Goal: Task Accomplishment & Management: Manage account settings

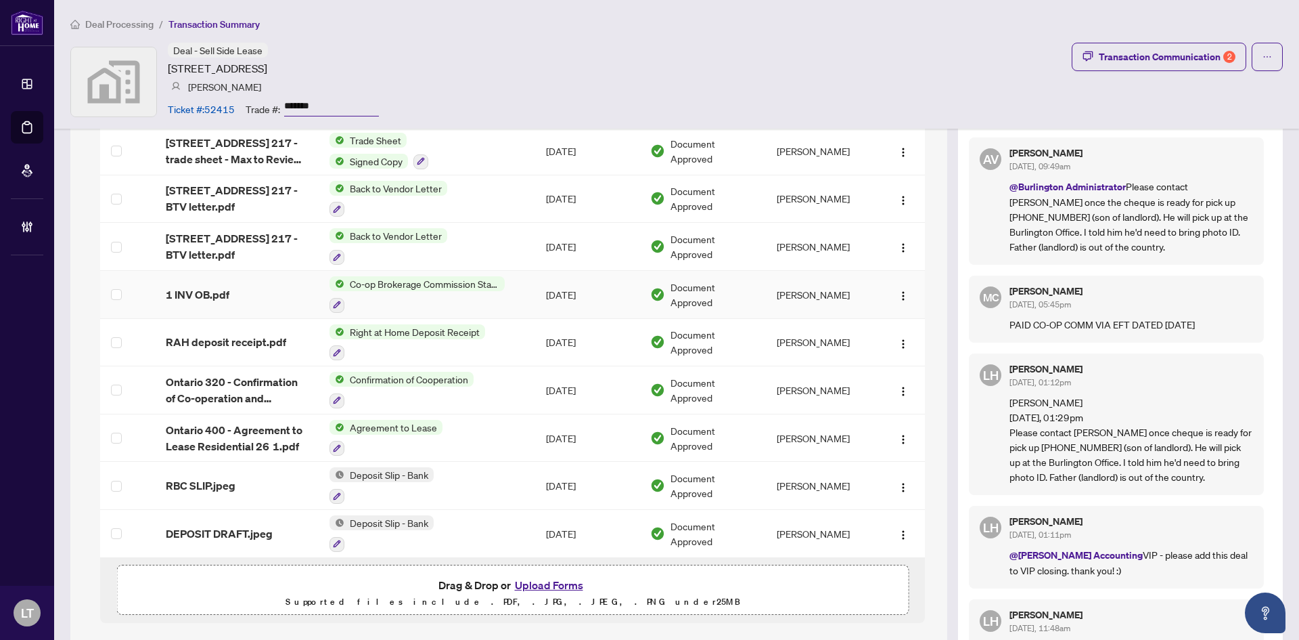
scroll to position [1218, 0]
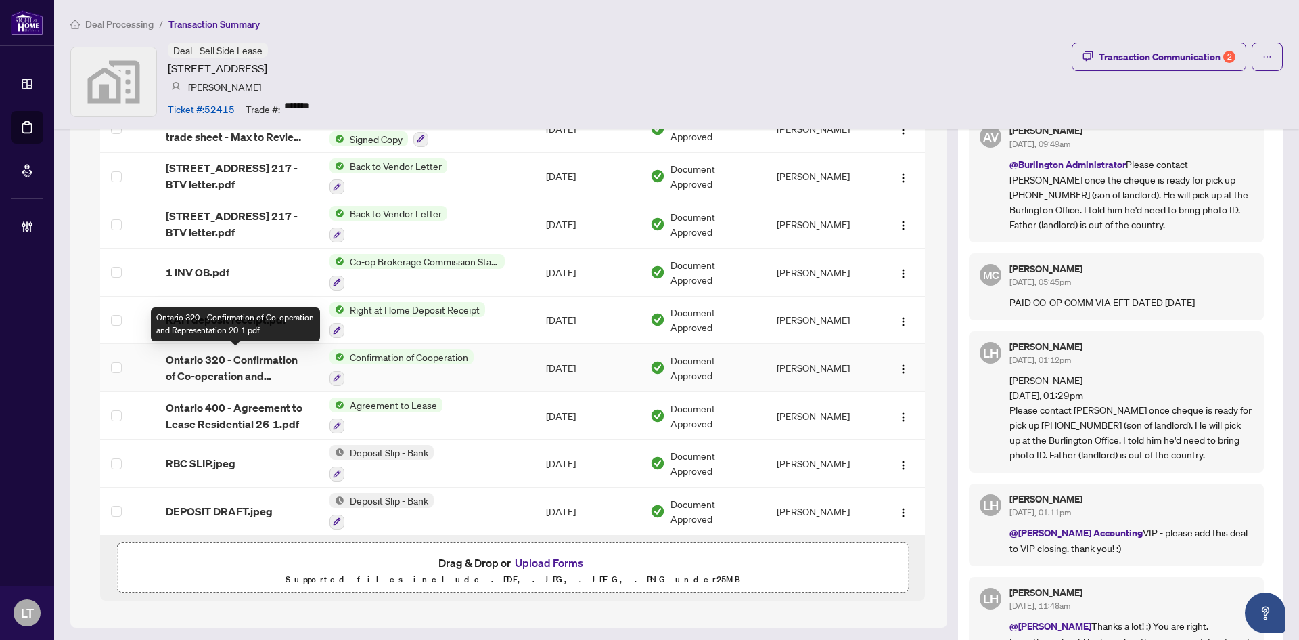
click at [198, 361] on span "Ontario 320 - Confirmation of Co-operation and Representation 20 1.pdf" at bounding box center [237, 367] width 142 height 32
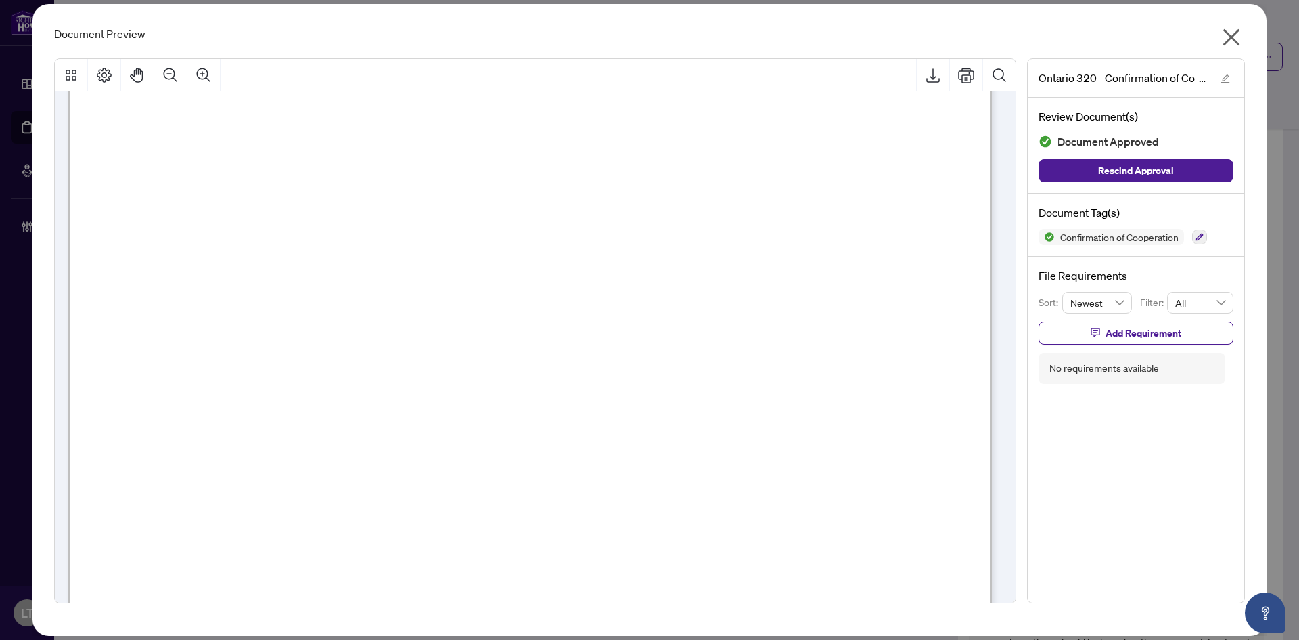
scroll to position [1354, 0]
click at [1238, 41] on icon "close" at bounding box center [1232, 37] width 22 height 22
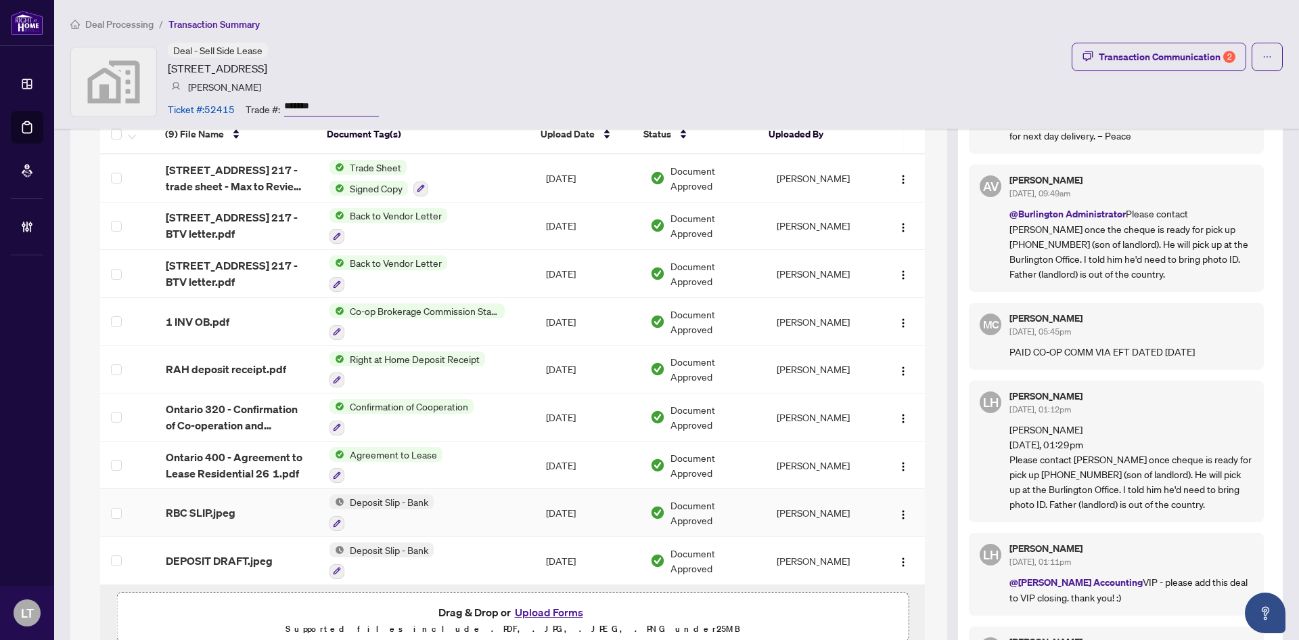
scroll to position [1150, 0]
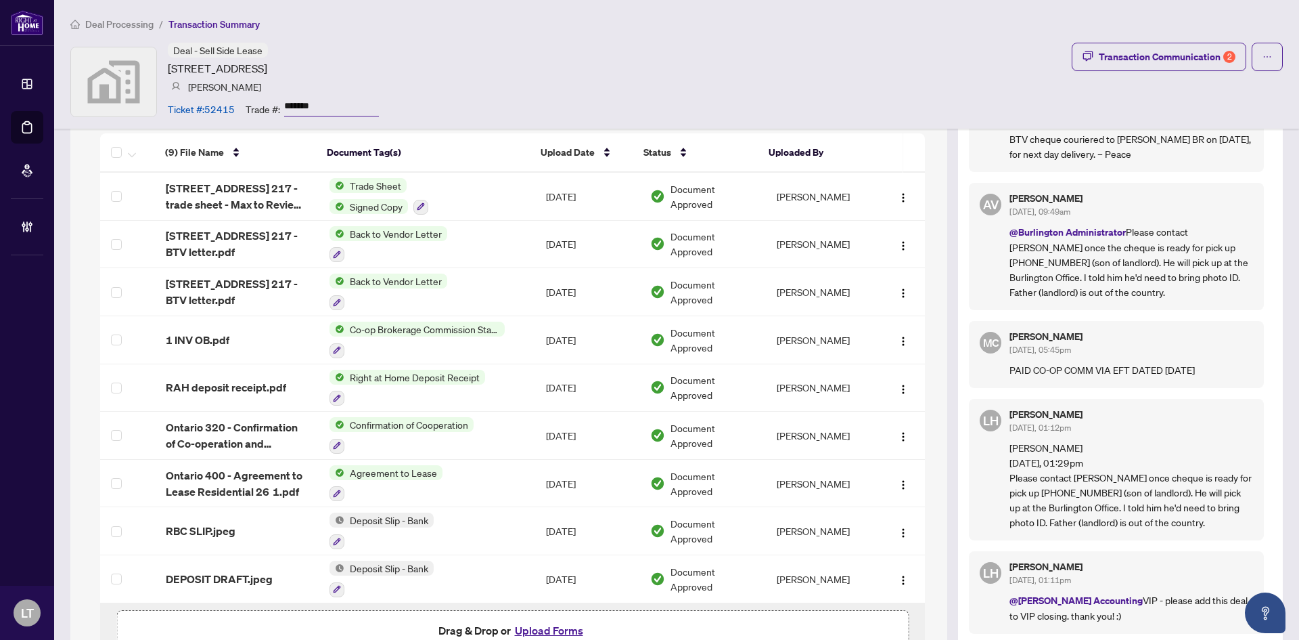
click at [108, 24] on span "Deal Processing" at bounding box center [119, 24] width 68 height 12
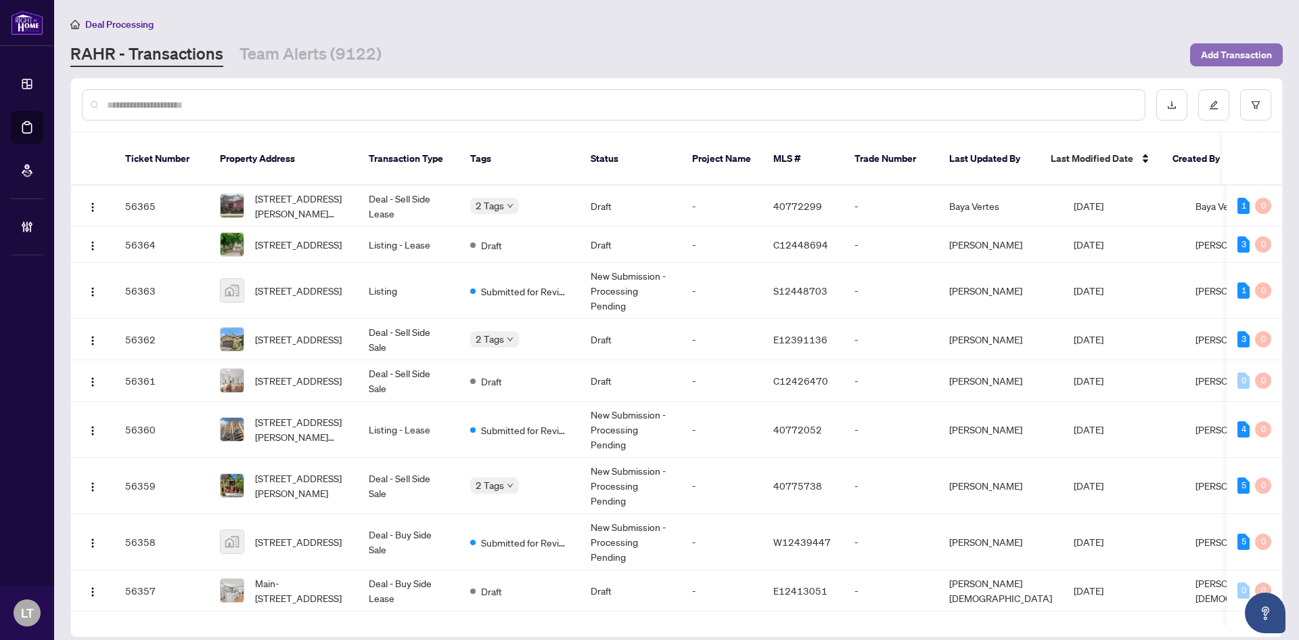
click at [1234, 51] on span "Add Transaction" at bounding box center [1236, 55] width 71 height 22
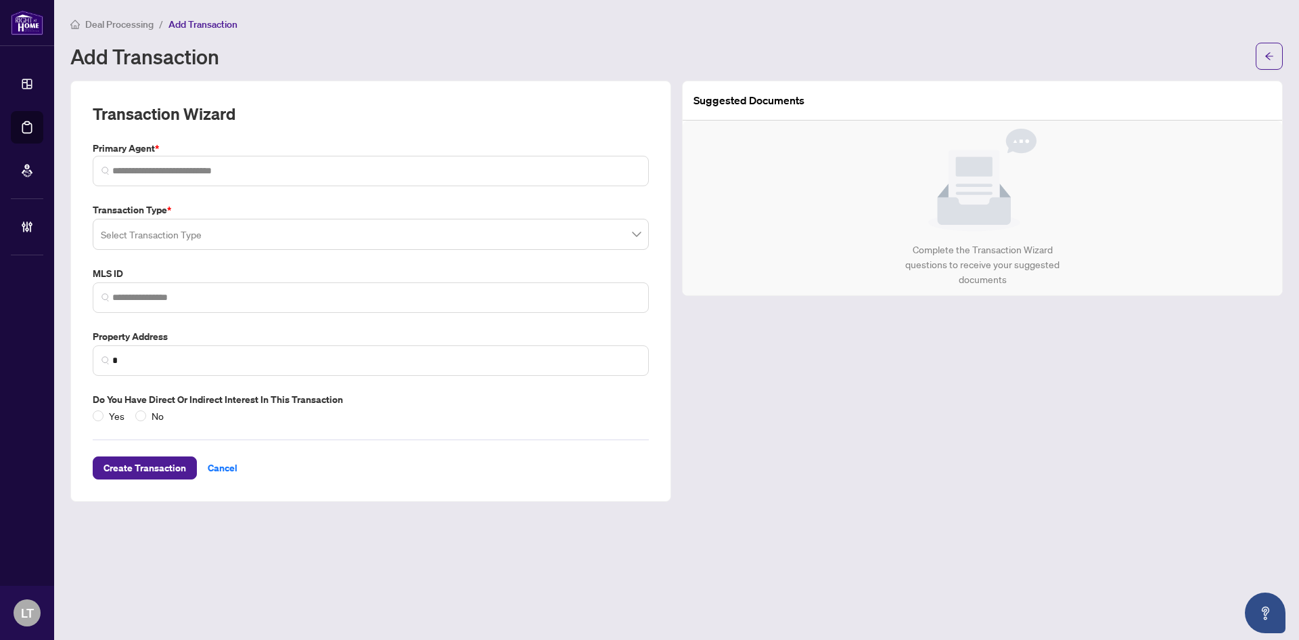
click at [640, 231] on div "Select Transaction Type" at bounding box center [371, 234] width 556 height 31
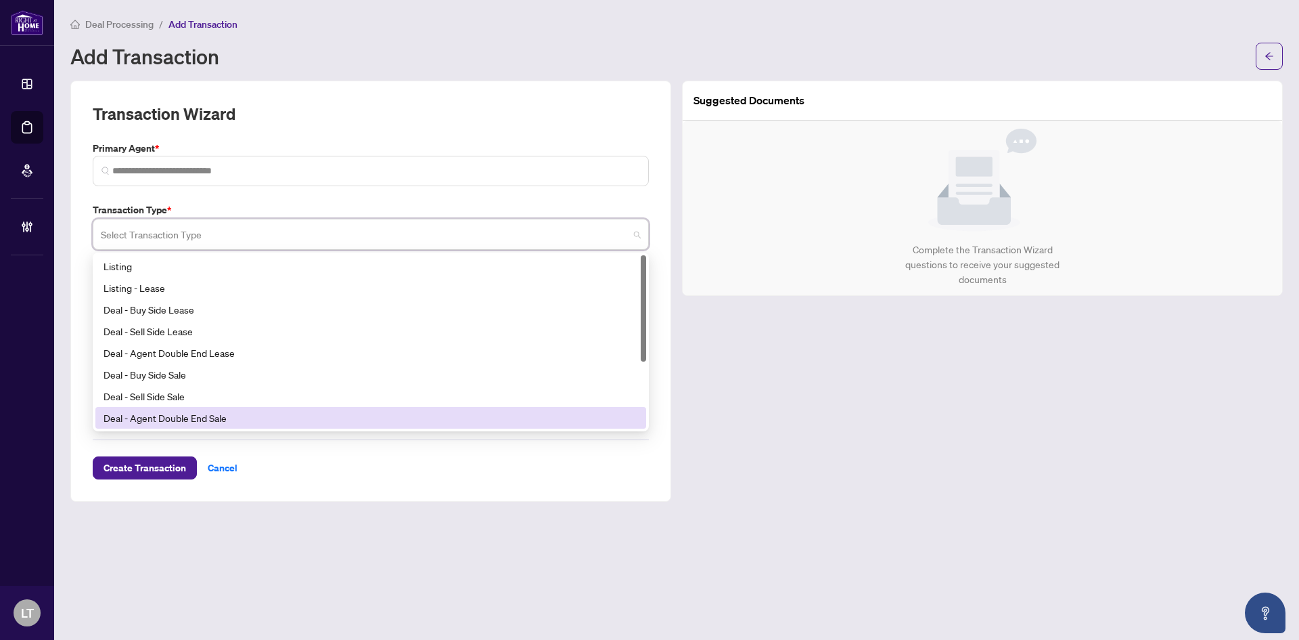
scroll to position [108, 0]
click at [192, 418] on div "Deal - Builder" at bounding box center [371, 417] width 535 height 15
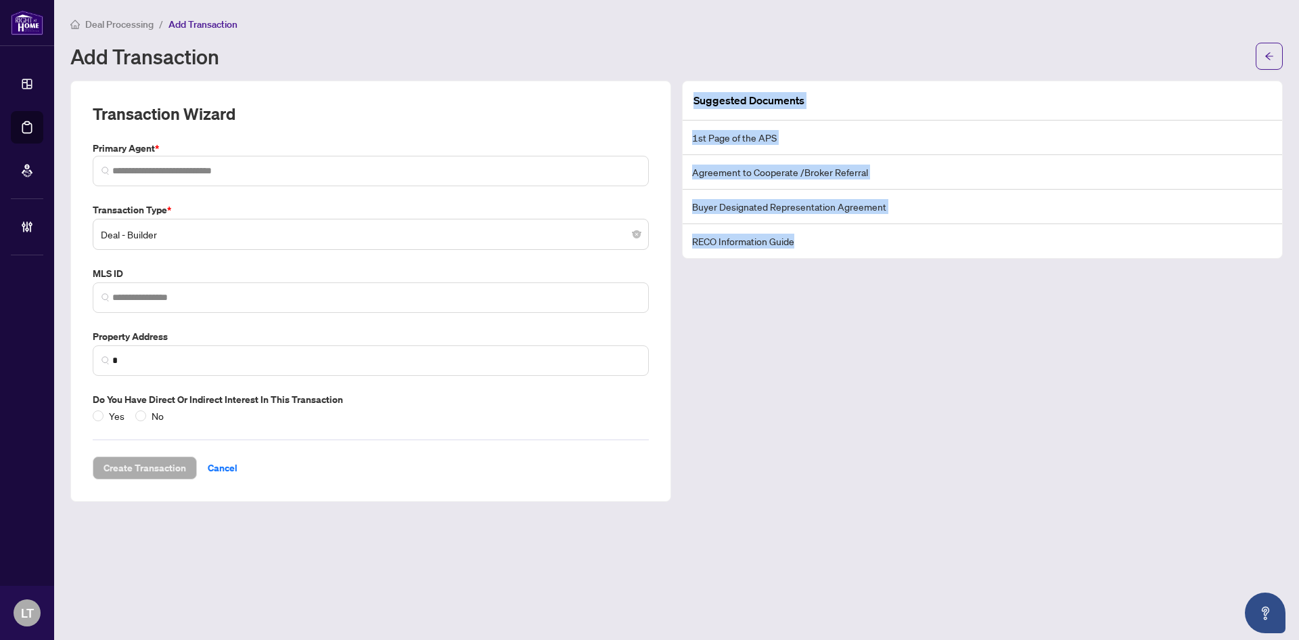
drag, startPoint x: 896, startPoint y: 277, endPoint x: 692, endPoint y: 102, distance: 269.7
click at [692, 102] on div "Suggested Documents 1st Page of the APS Agreement to Cooperate /Broker Referral…" at bounding box center [983, 291] width 612 height 421
copy div "Suggested Documents 1st Page of the APS Agreement to Cooperate /Broker Referral…"
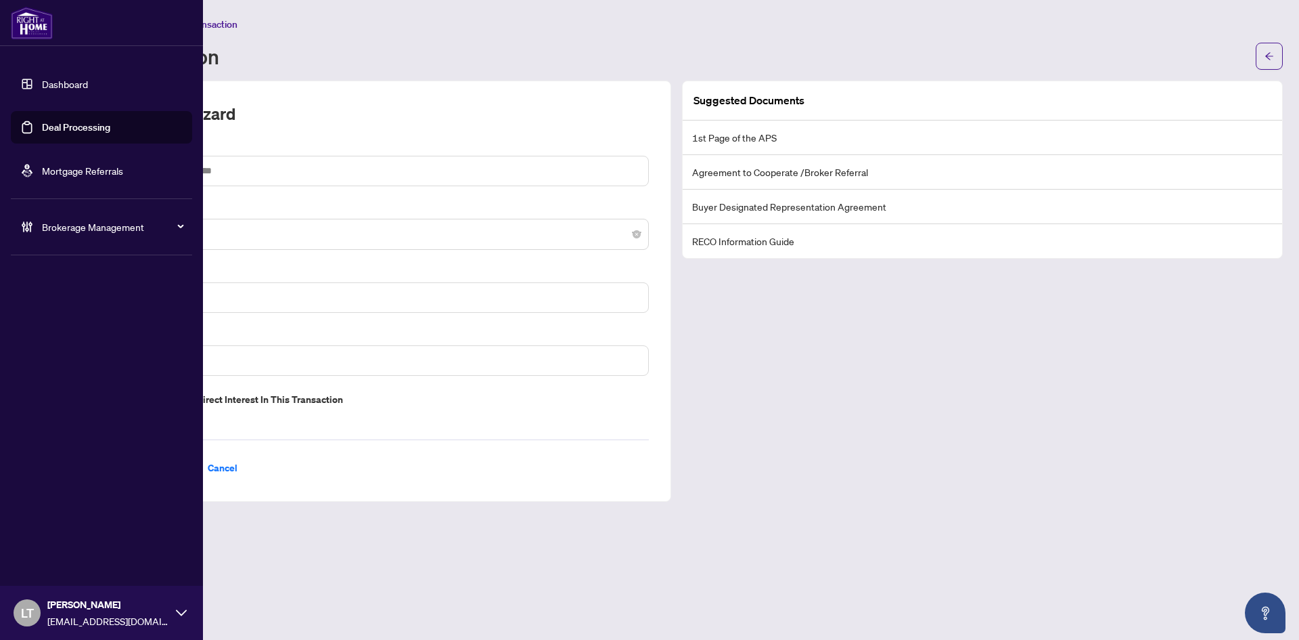
click at [95, 25] on div at bounding box center [101, 23] width 203 height 46
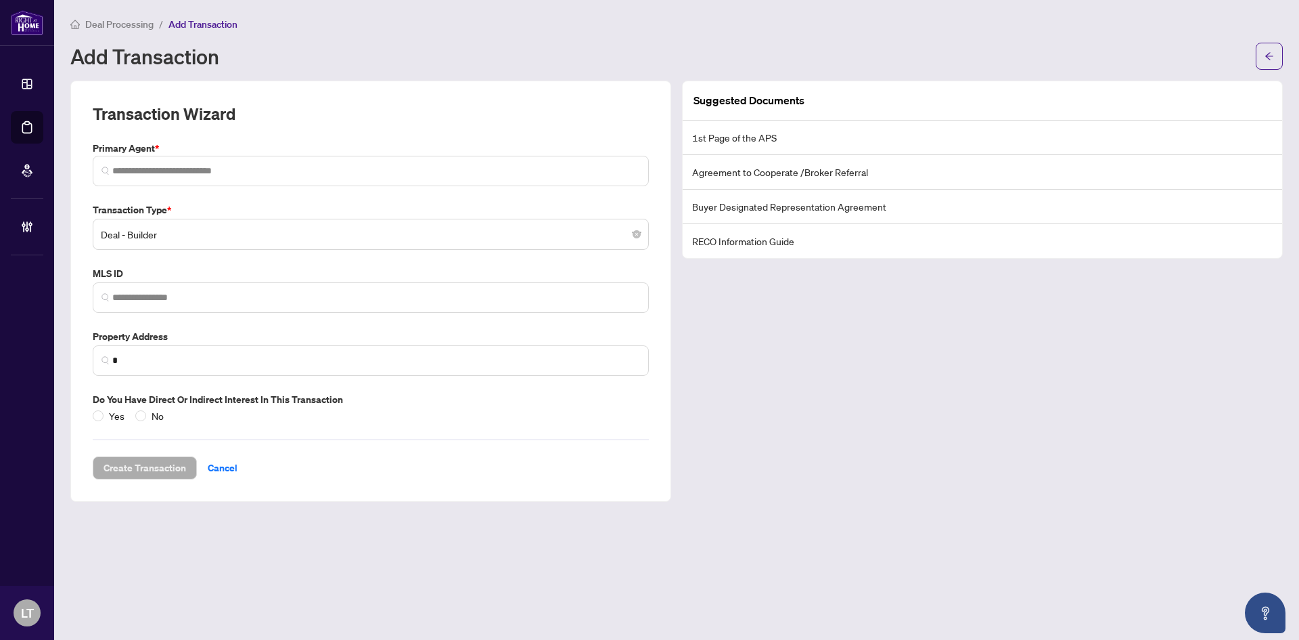
click at [313, 29] on div "Deal Processing / Add Transaction" at bounding box center [676, 24] width 1213 height 16
click at [103, 28] on span "Deal Processing" at bounding box center [119, 24] width 68 height 12
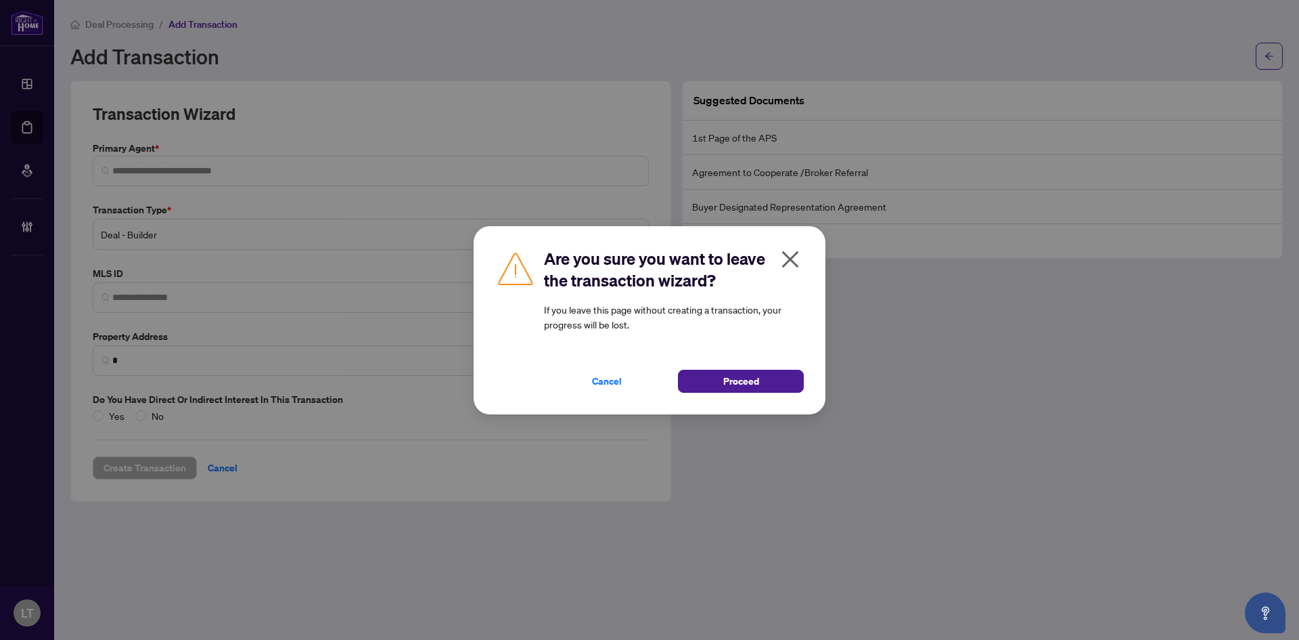
click at [784, 263] on icon "close" at bounding box center [791, 259] width 22 height 22
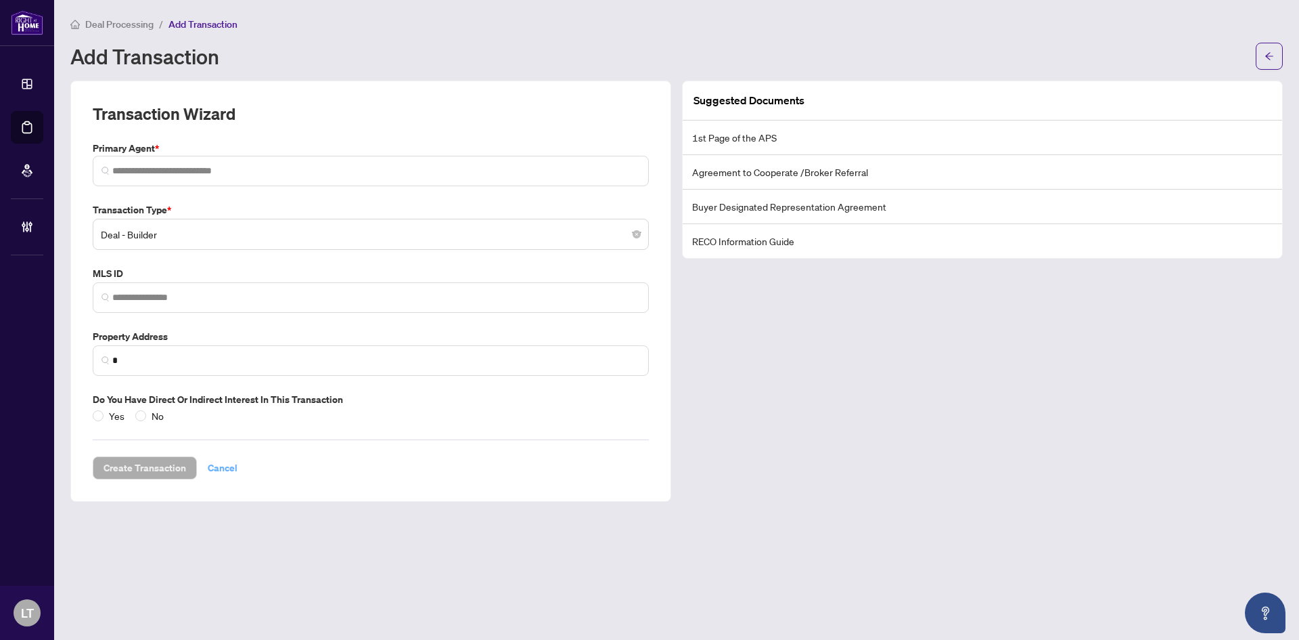
click at [227, 466] on span "Cancel" at bounding box center [223, 468] width 30 height 22
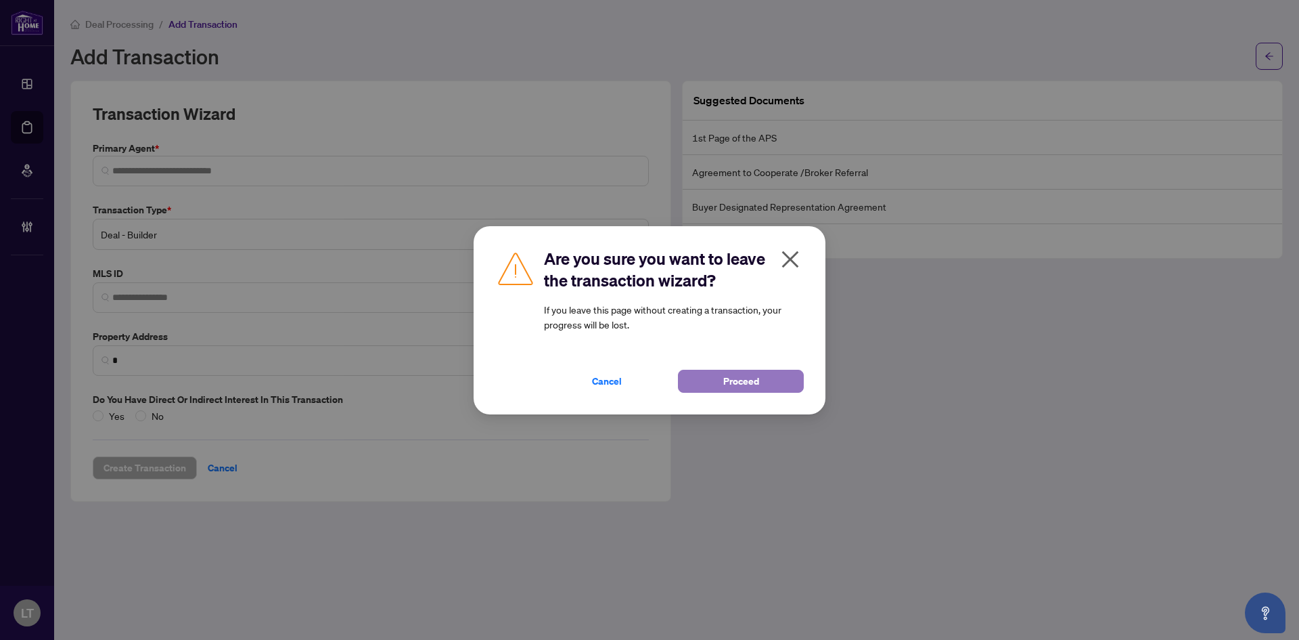
drag, startPoint x: 750, startPoint y: 378, endPoint x: 734, endPoint y: 377, distance: 15.6
click at [750, 377] on span "Proceed" at bounding box center [741, 381] width 36 height 22
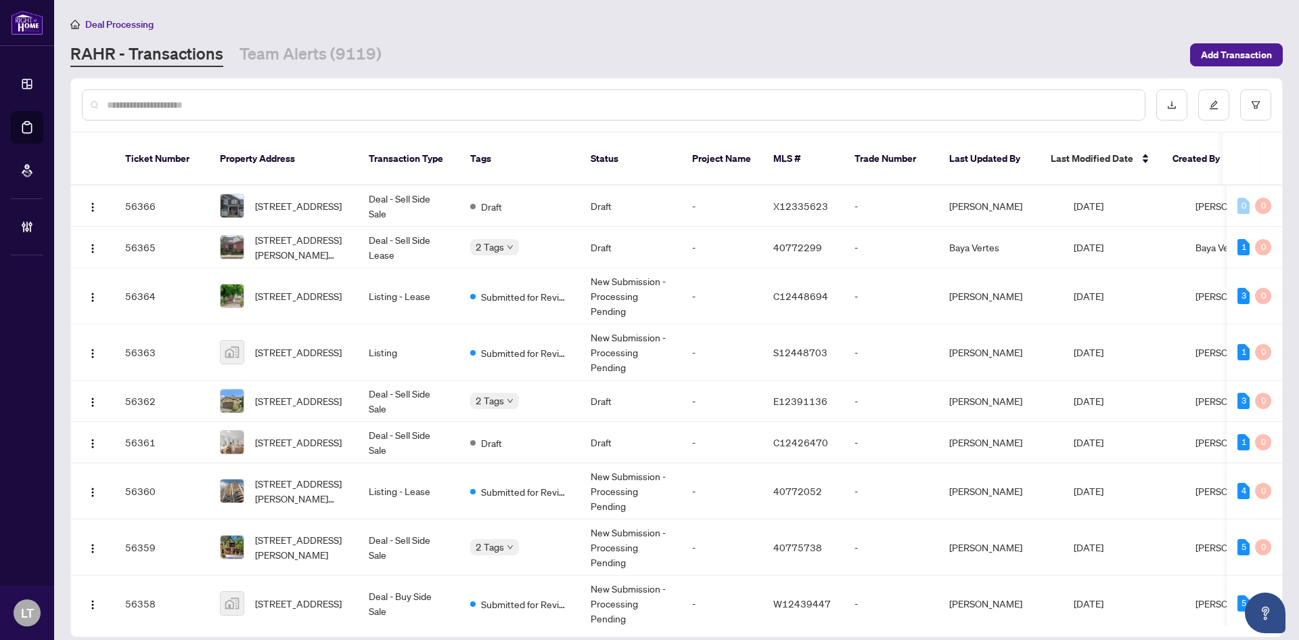
click at [151, 106] on input "text" at bounding box center [620, 104] width 1027 height 15
paste input "**********"
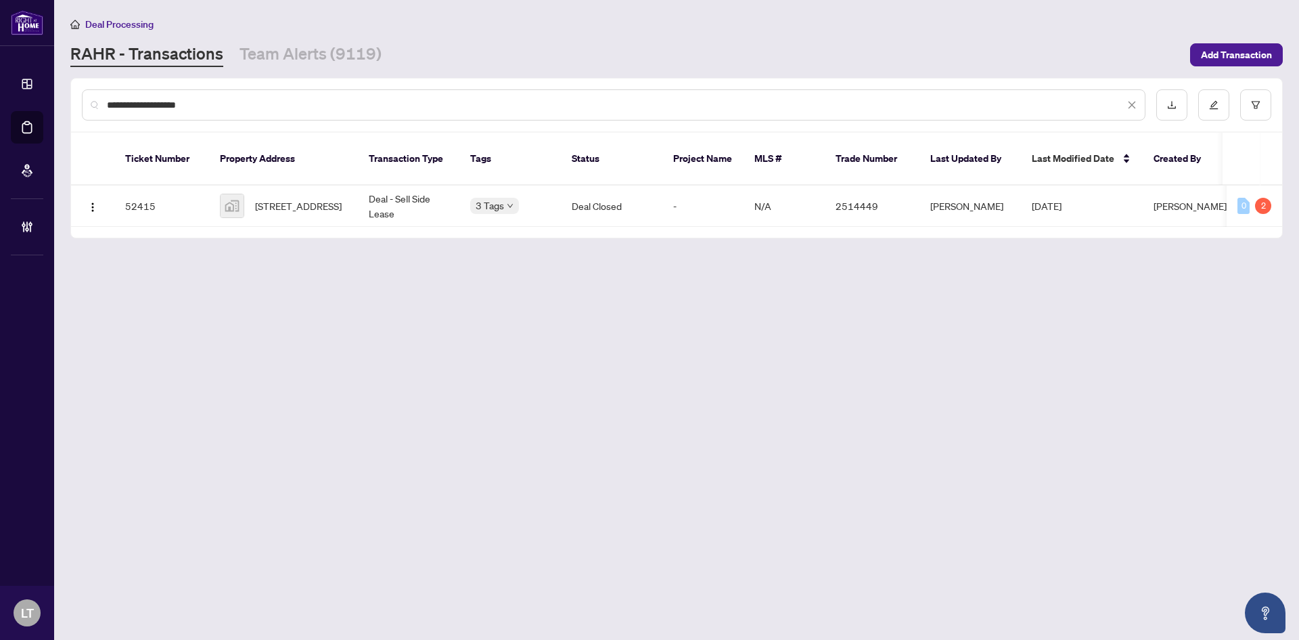
click at [181, 110] on input "**********" at bounding box center [616, 104] width 1018 height 15
type input "**********"
click at [305, 198] on span "[STREET_ADDRESS]" at bounding box center [298, 205] width 87 height 15
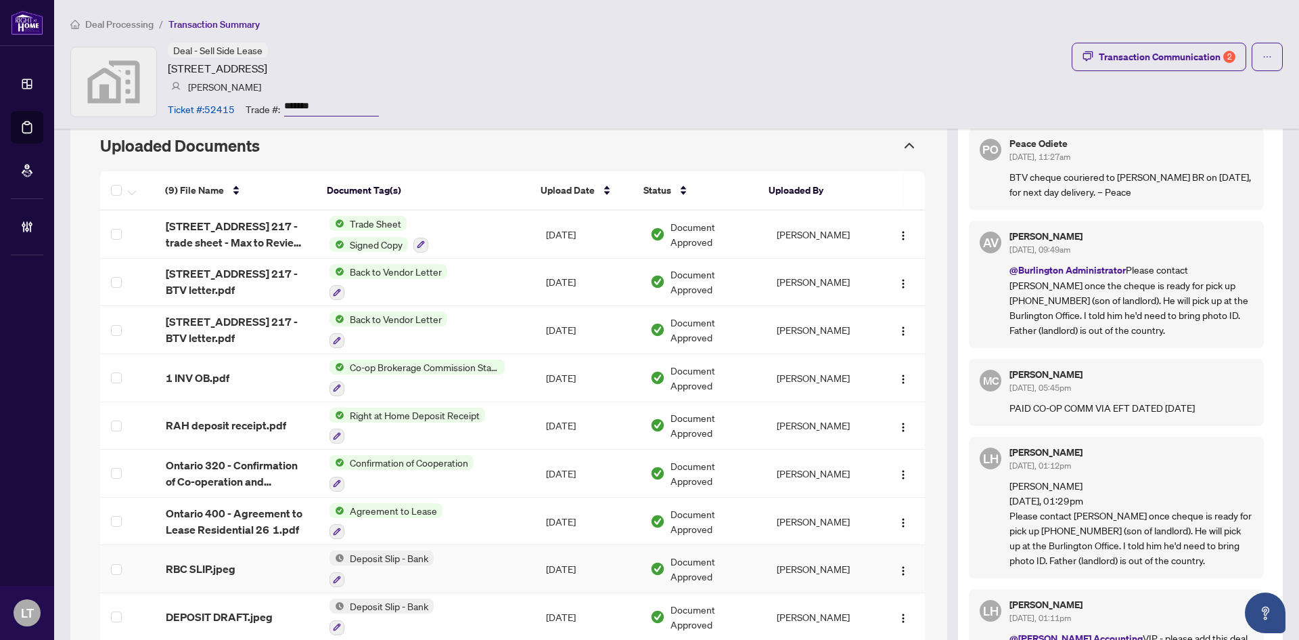
scroll to position [1083, 0]
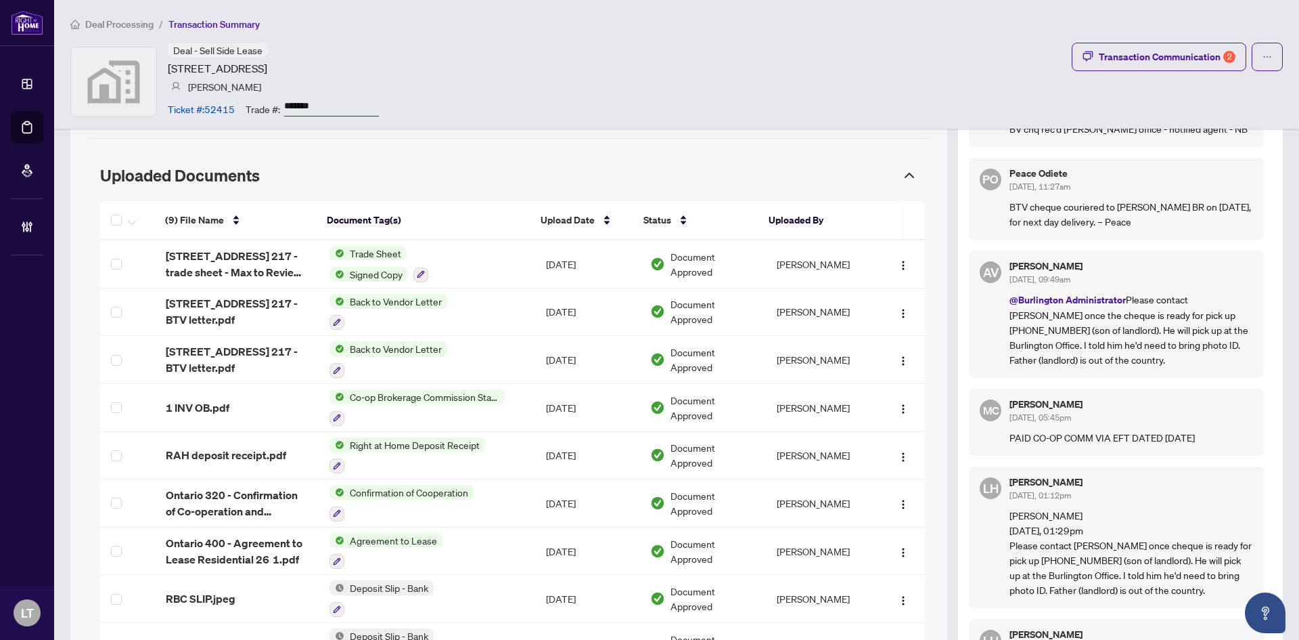
click at [94, 25] on span "Deal Processing" at bounding box center [119, 24] width 68 height 12
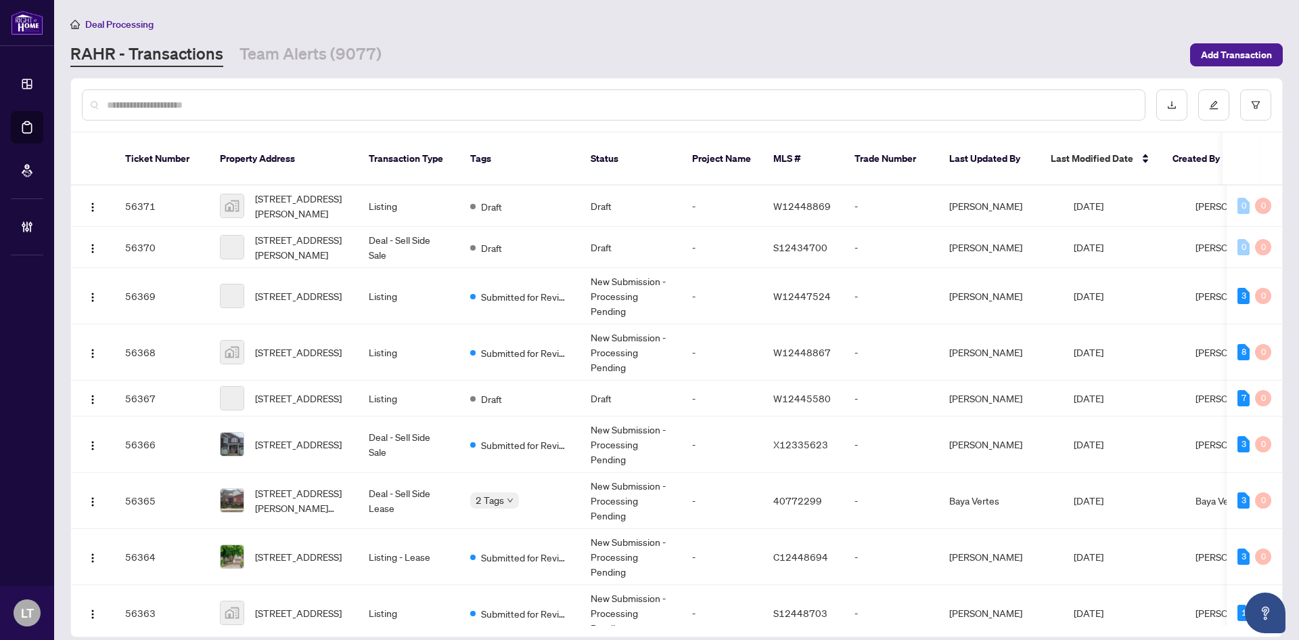
click at [176, 104] on input "text" at bounding box center [620, 104] width 1027 height 15
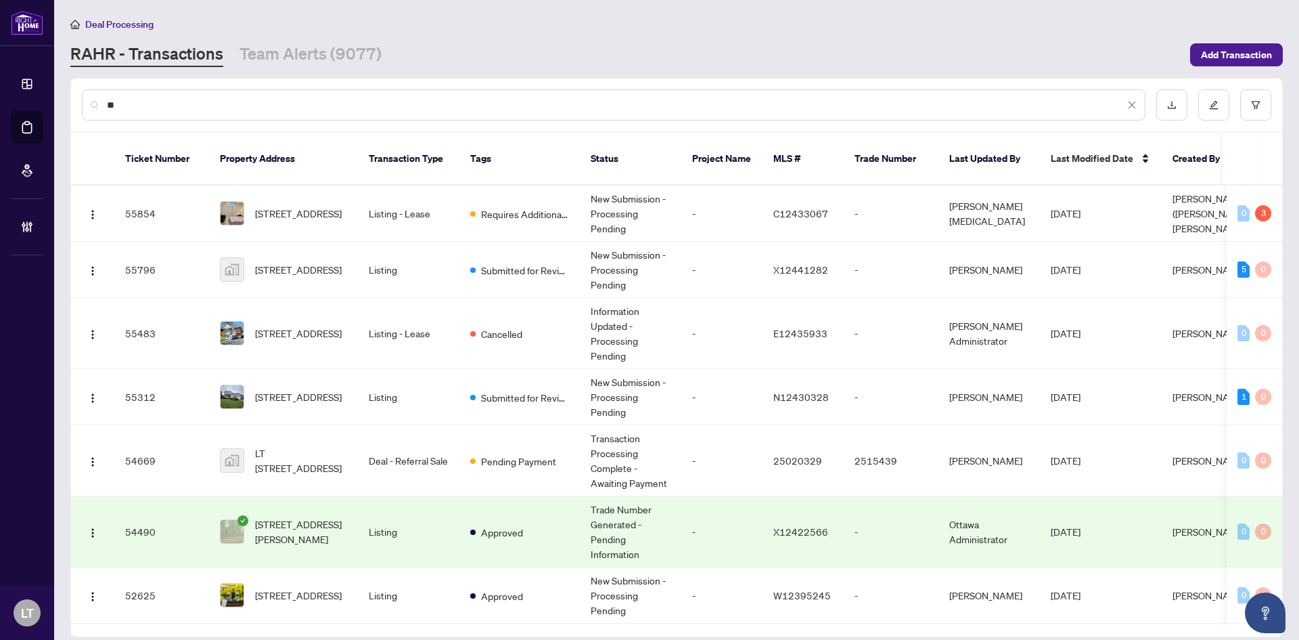
type input "*"
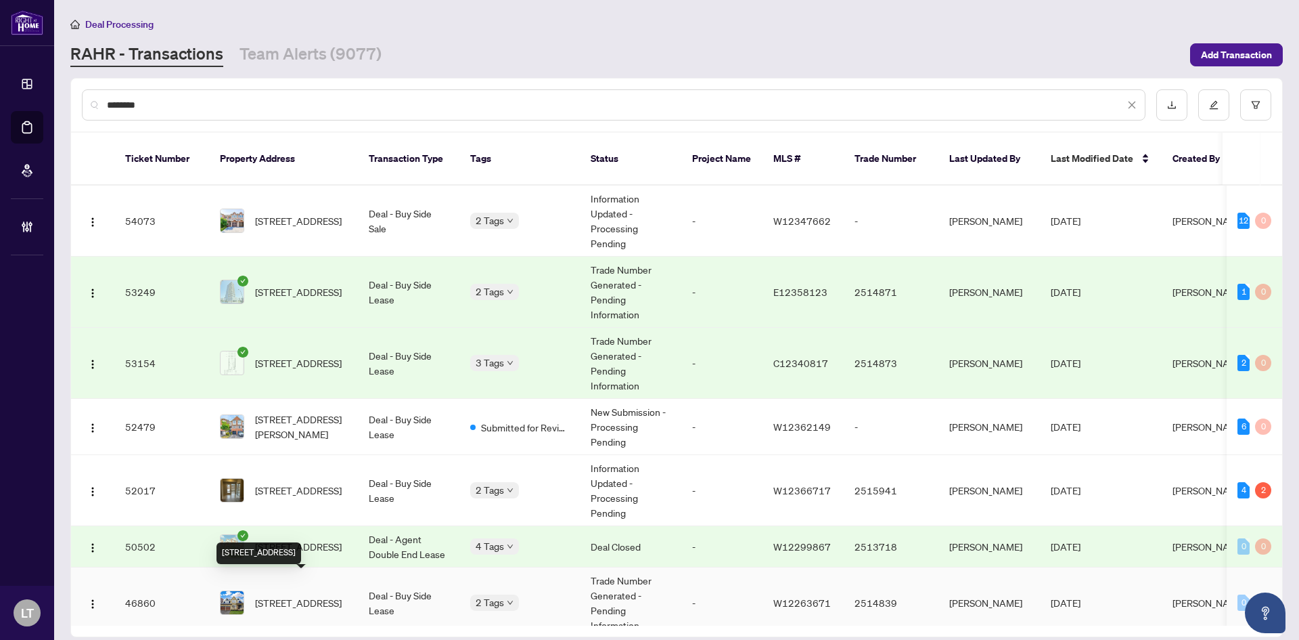
type input "********"
click at [306, 595] on span "[STREET_ADDRESS]" at bounding box center [298, 602] width 87 height 15
click at [307, 596] on span "[STREET_ADDRESS]" at bounding box center [298, 602] width 87 height 15
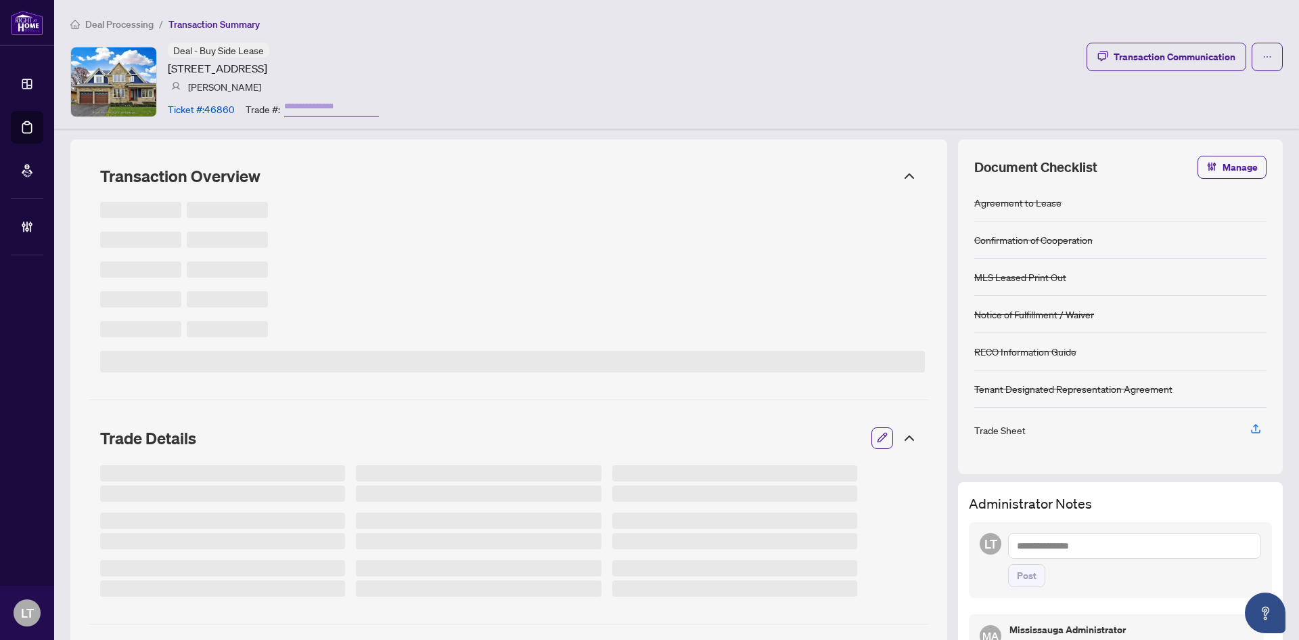
type input "*******"
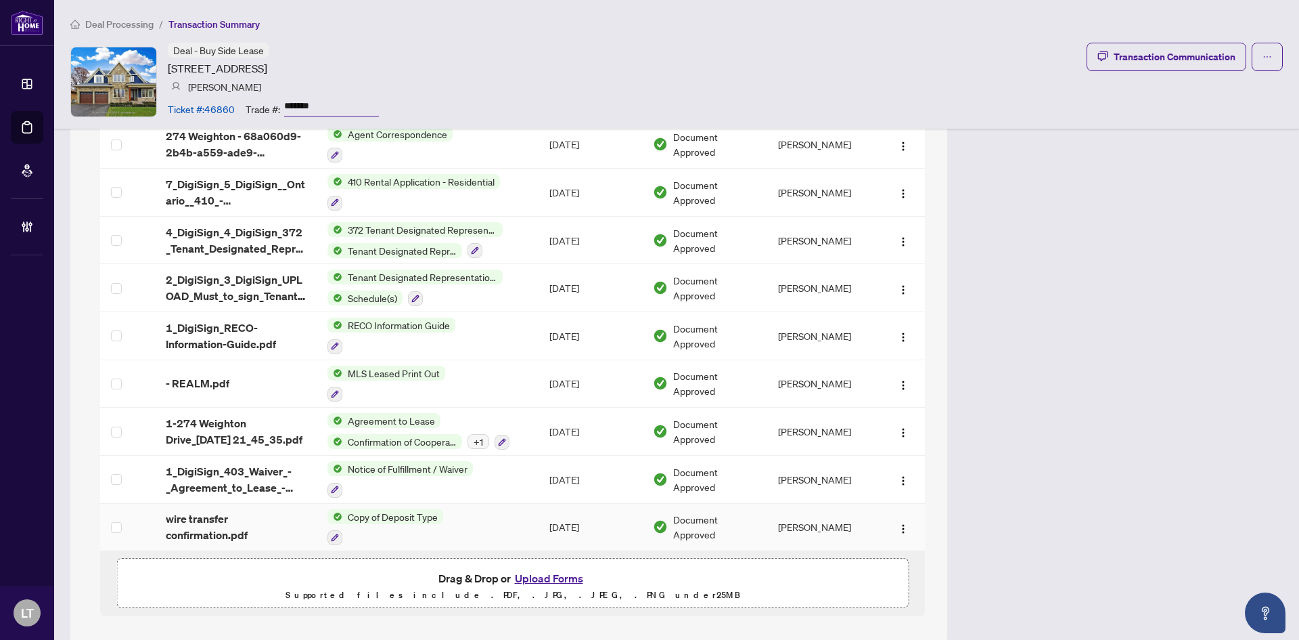
scroll to position [2107, 0]
click at [217, 414] on span "1-274 Weighton Drive_[DATE] 21_45_35.pdf" at bounding box center [236, 430] width 141 height 32
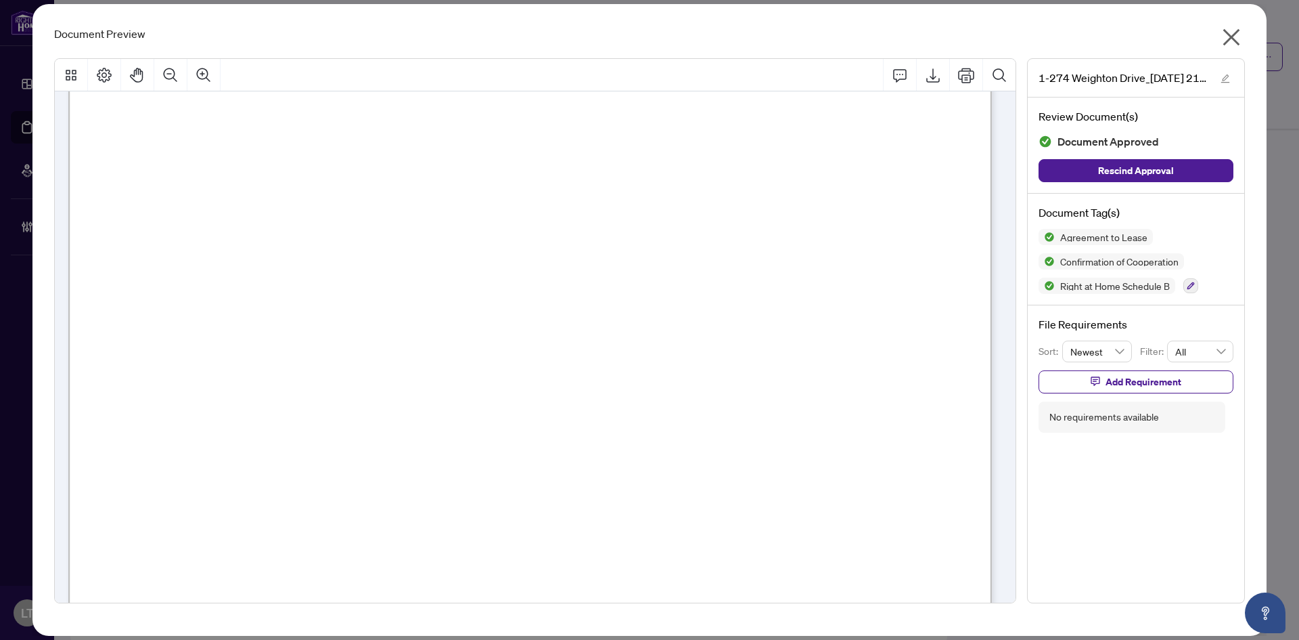
scroll to position [3722, 0]
click at [1230, 37] on icon "close" at bounding box center [1232, 37] width 22 height 22
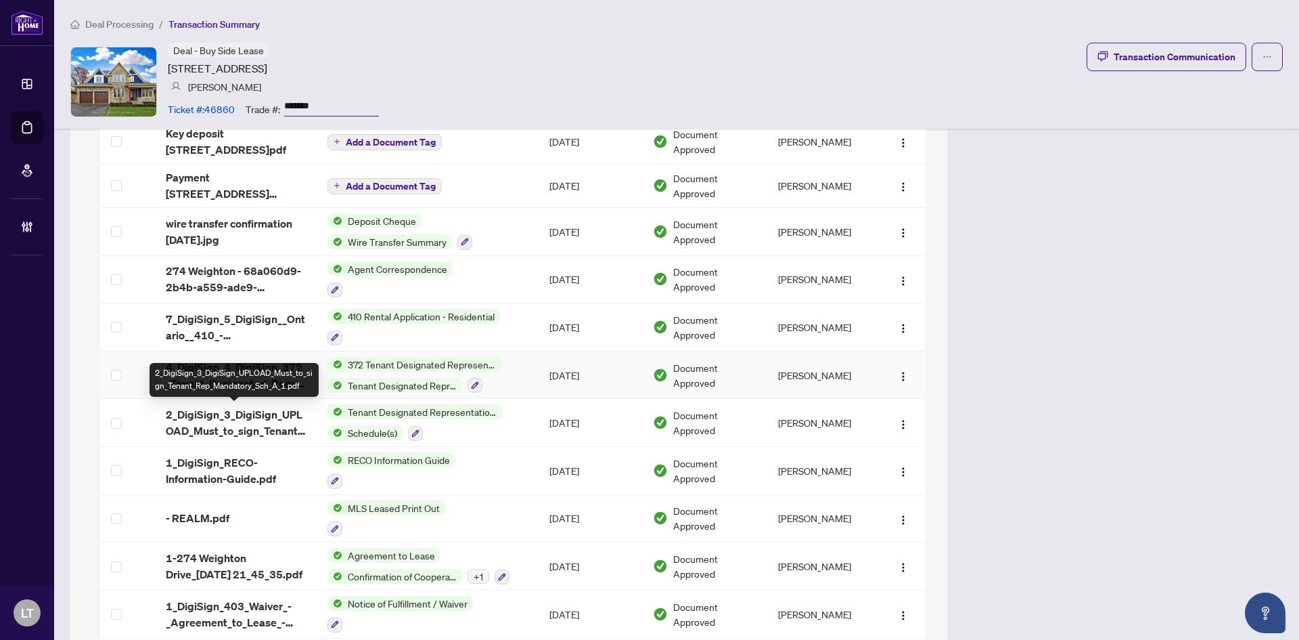
scroll to position [1836, 0]
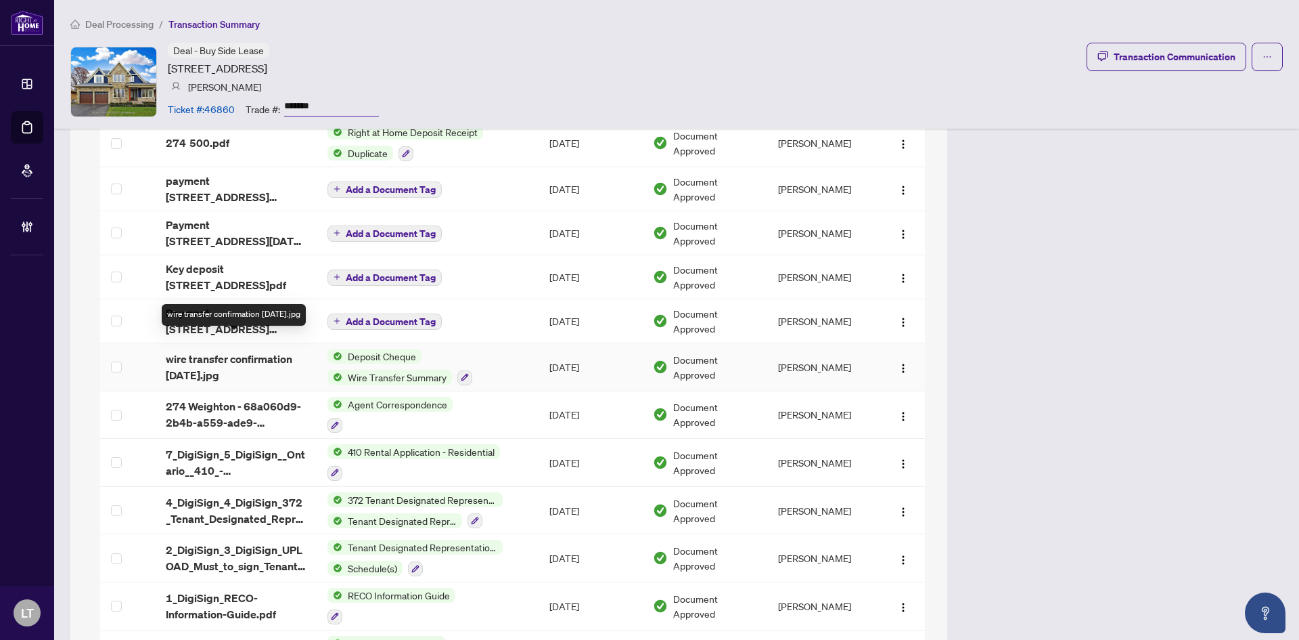
click at [212, 351] on span "wire transfer confirmation Aug 18.jpg" at bounding box center [236, 367] width 141 height 32
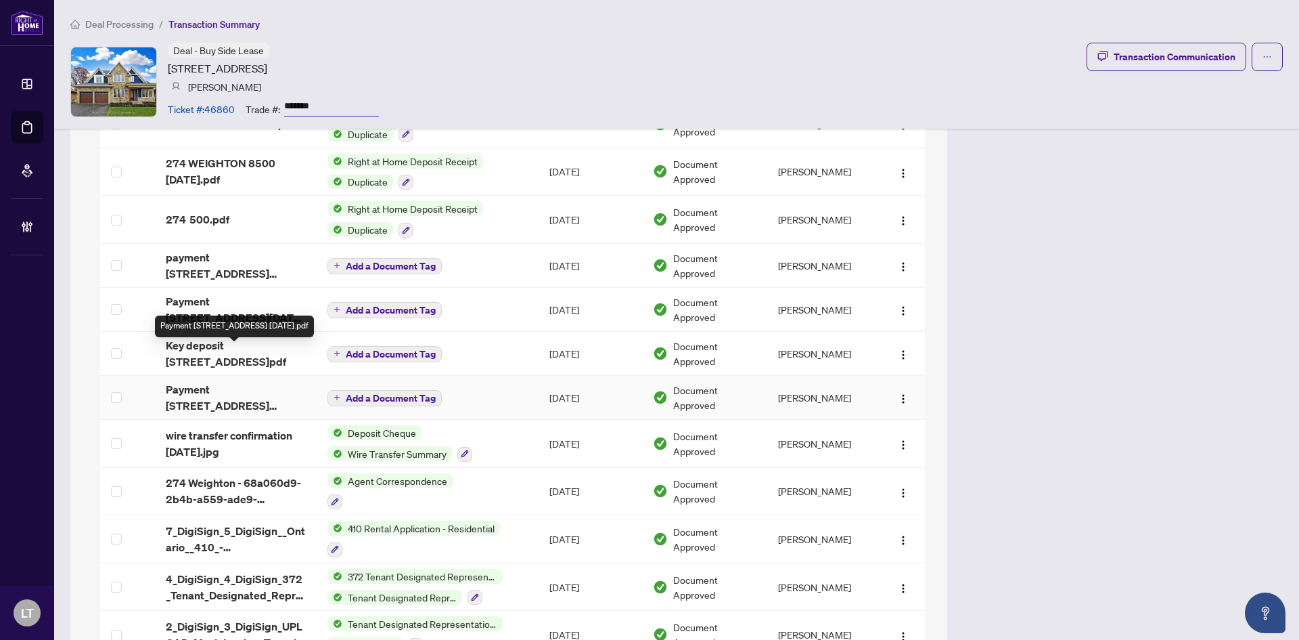
scroll to position [1895, 0]
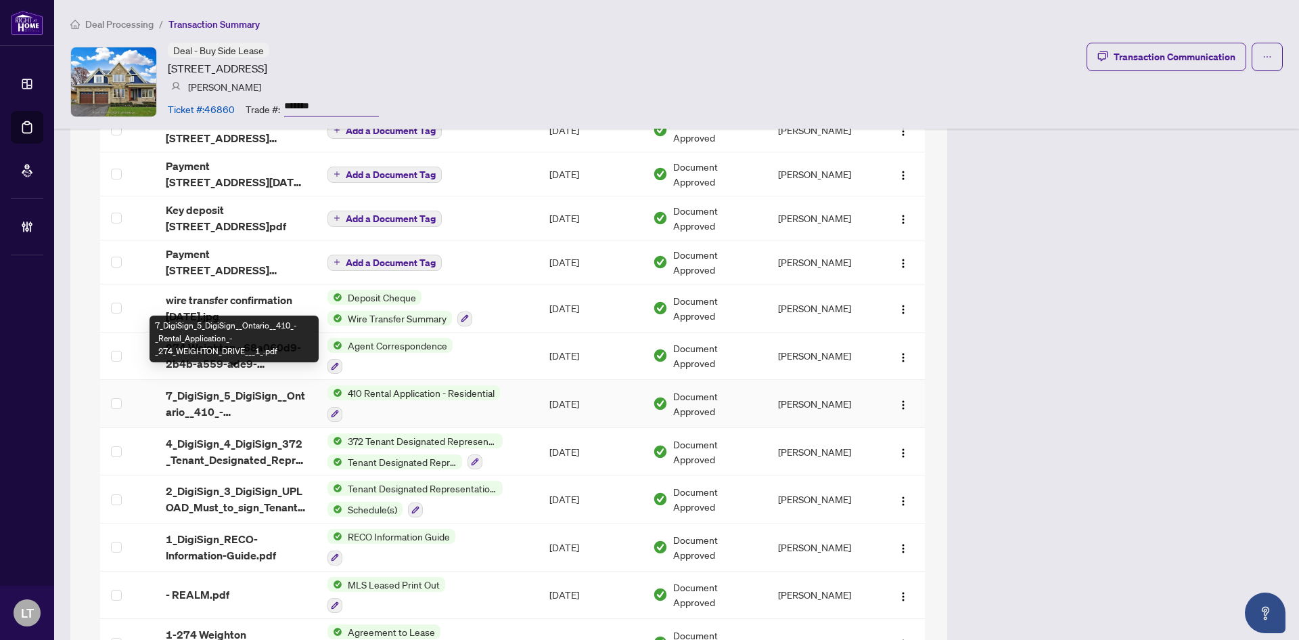
click at [238, 390] on span "7_DigiSign_5_DigiSign__Ontario__410_-_Rental_Application_-_274_WEIGHTON_DRIVE__…" at bounding box center [236, 403] width 141 height 32
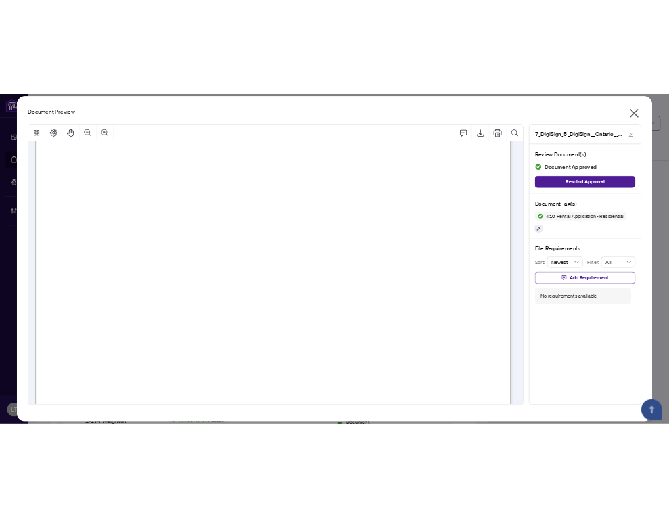
scroll to position [135, 0]
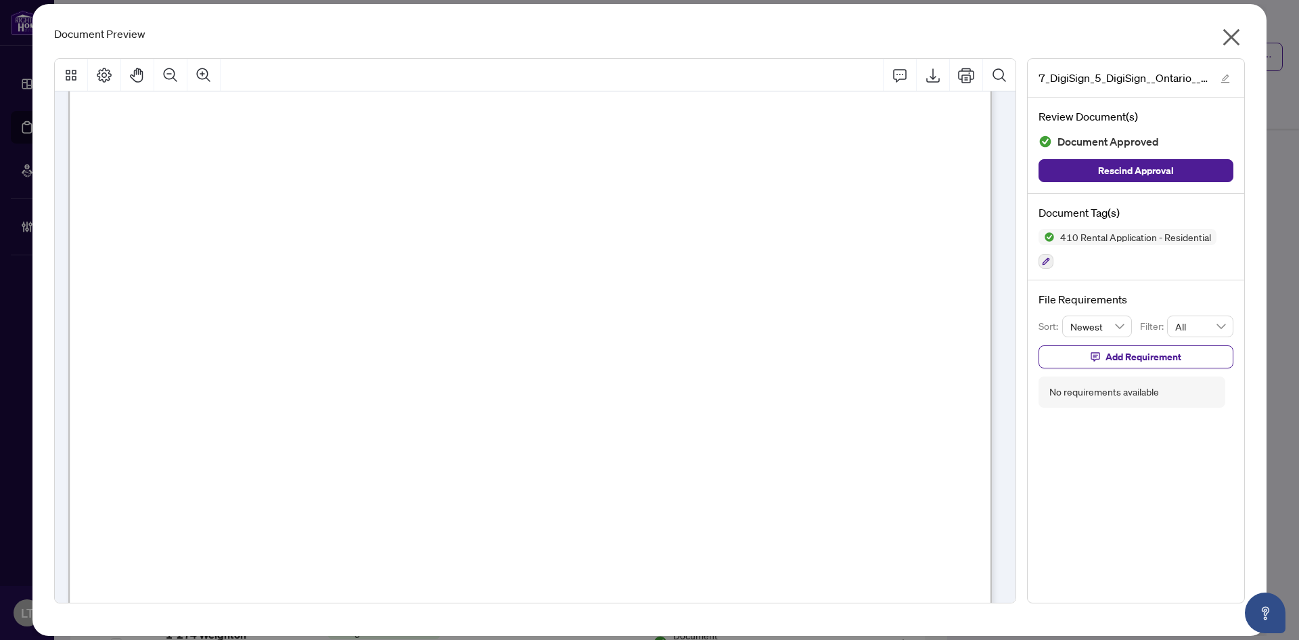
drag, startPoint x: 414, startPoint y: 317, endPoint x: 309, endPoint y: 317, distance: 104.9
click at [309, 317] on span "M241618860619" at bounding box center [357, 320] width 97 height 14
click at [970, 81] on icon "Print" at bounding box center [966, 75] width 16 height 16
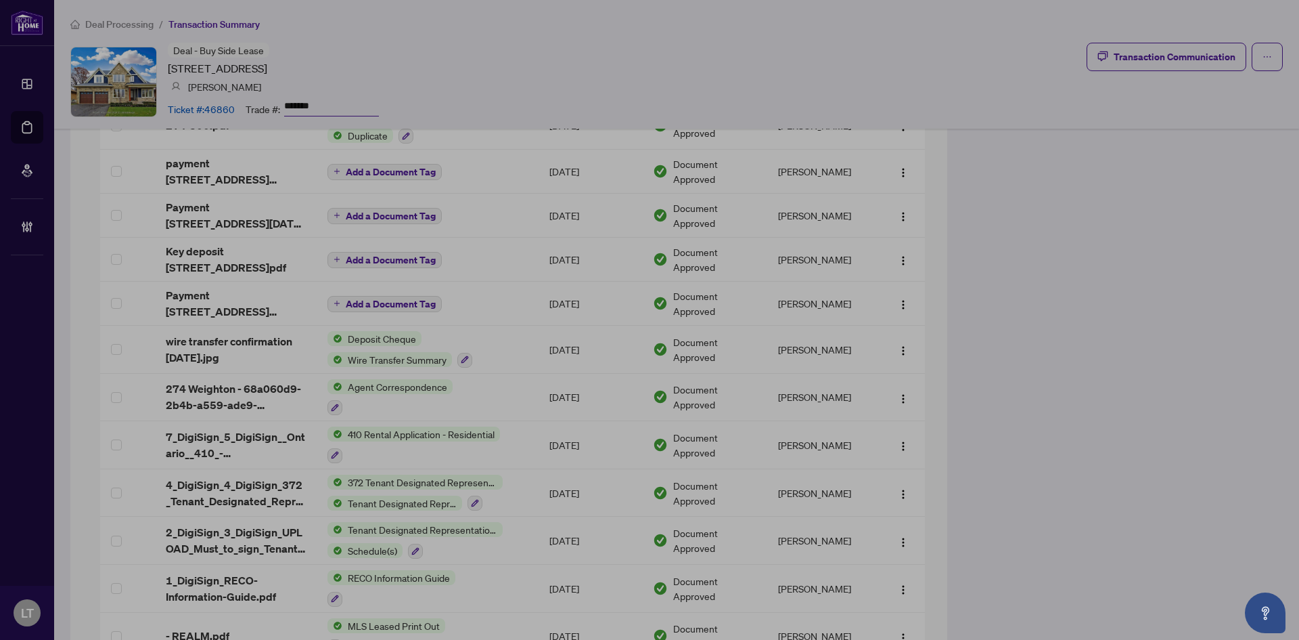
scroll to position [1854, 0]
